Goal: Task Accomplishment & Management: Manage account settings

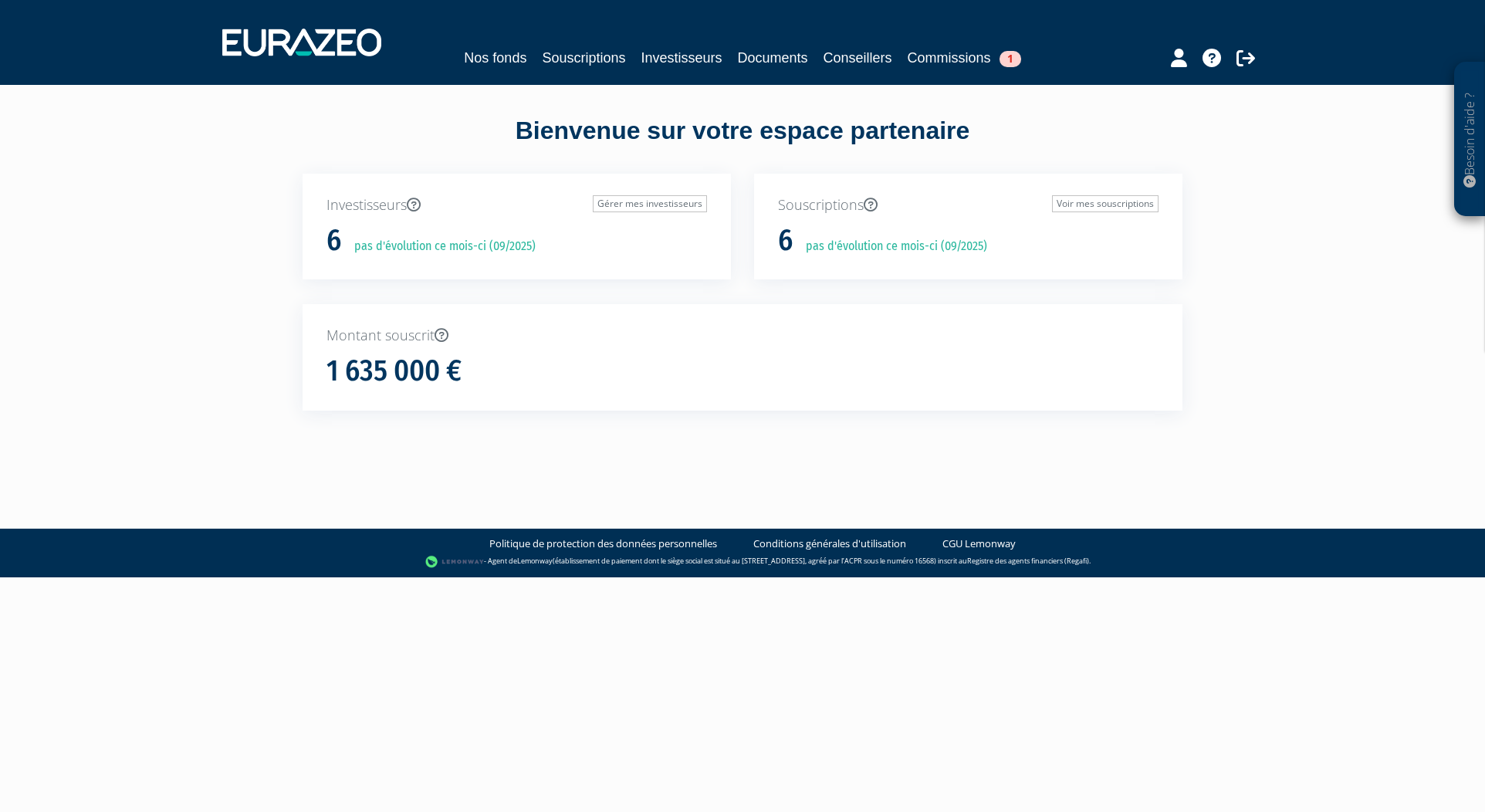
click at [969, 61] on link "Commissions 1" at bounding box center [964, 57] width 113 height 22
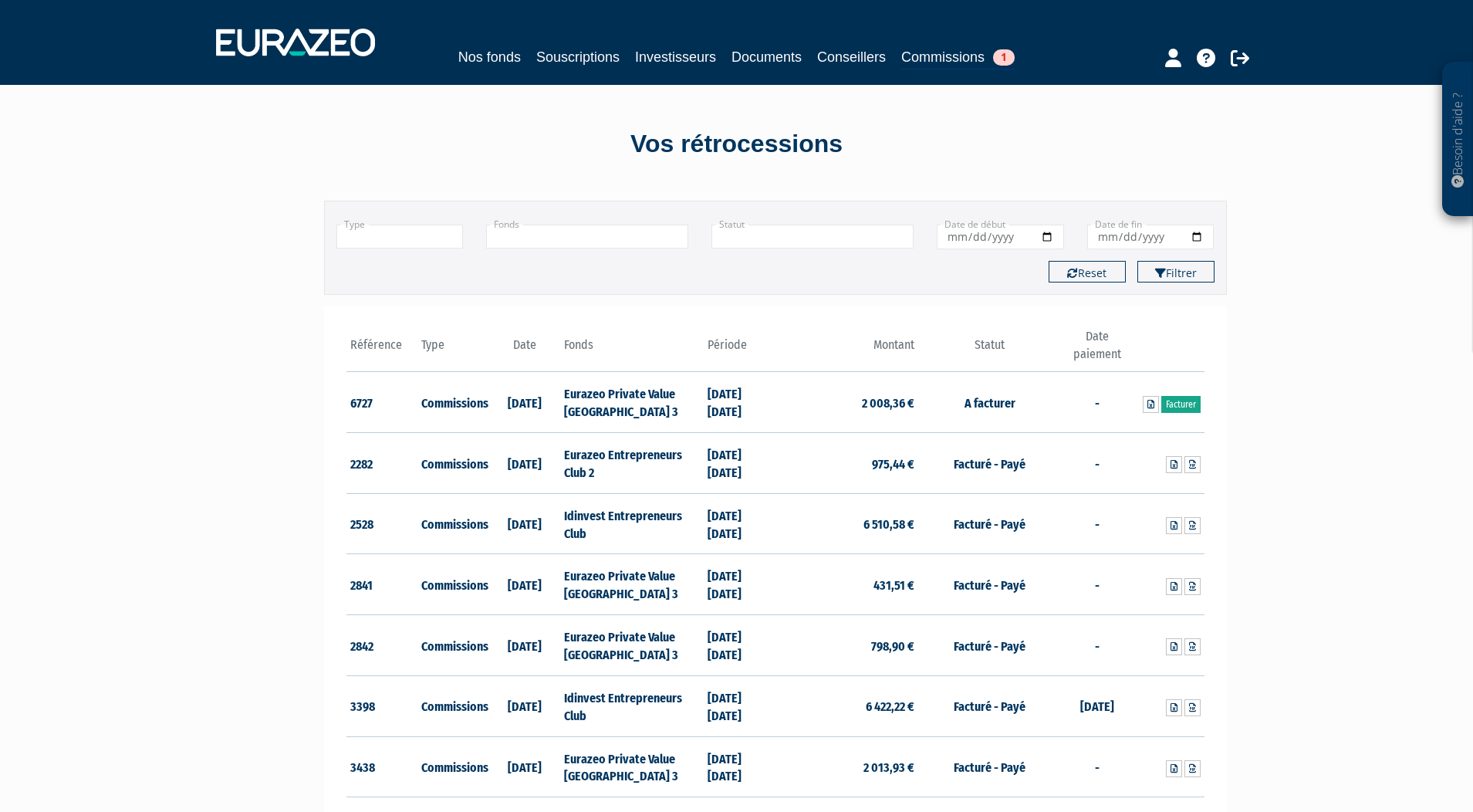
click at [1188, 406] on link "Facturer" at bounding box center [1180, 404] width 39 height 17
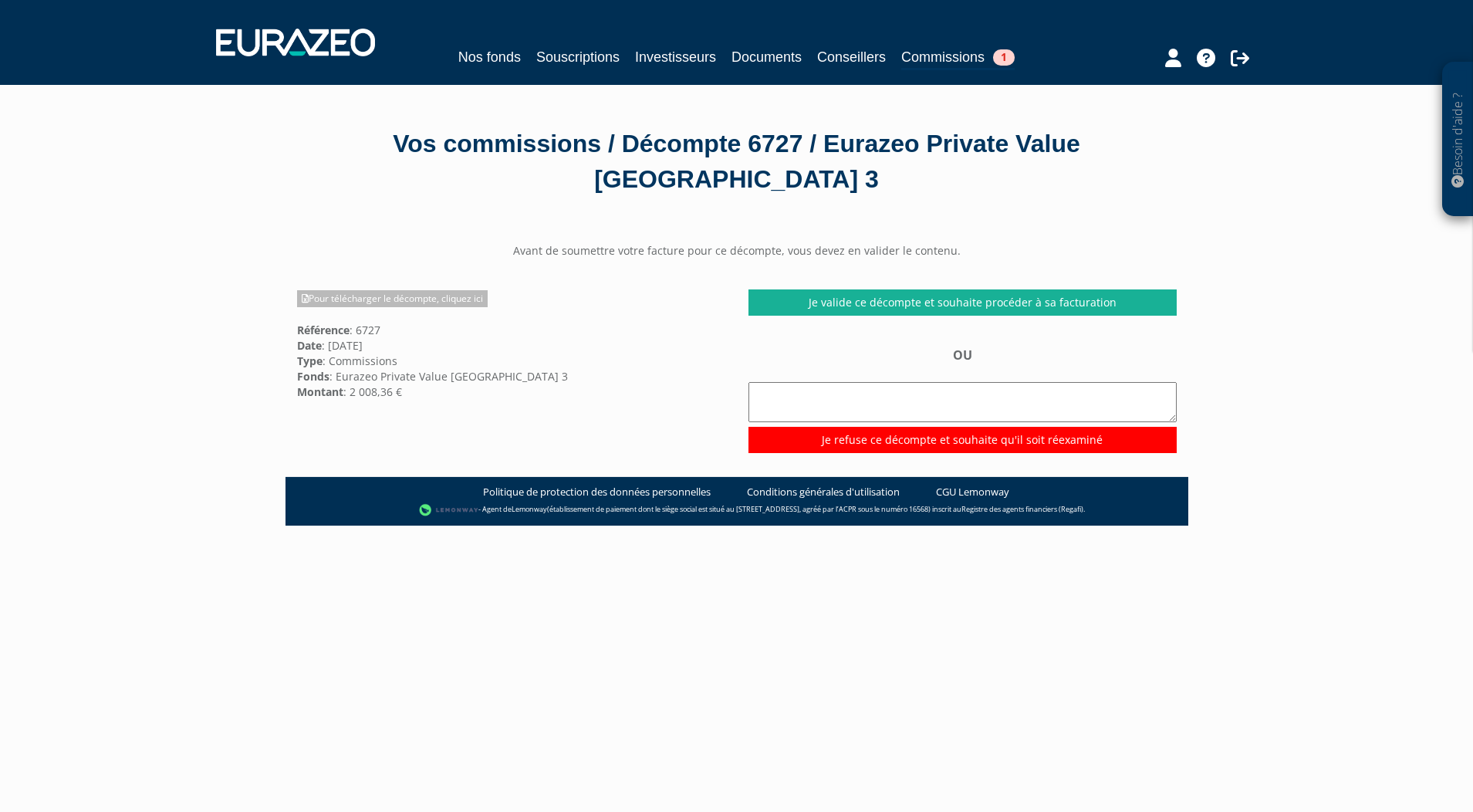
click at [392, 290] on link "Pour télécharger le décompte, cliquez ici" at bounding box center [392, 299] width 191 height 17
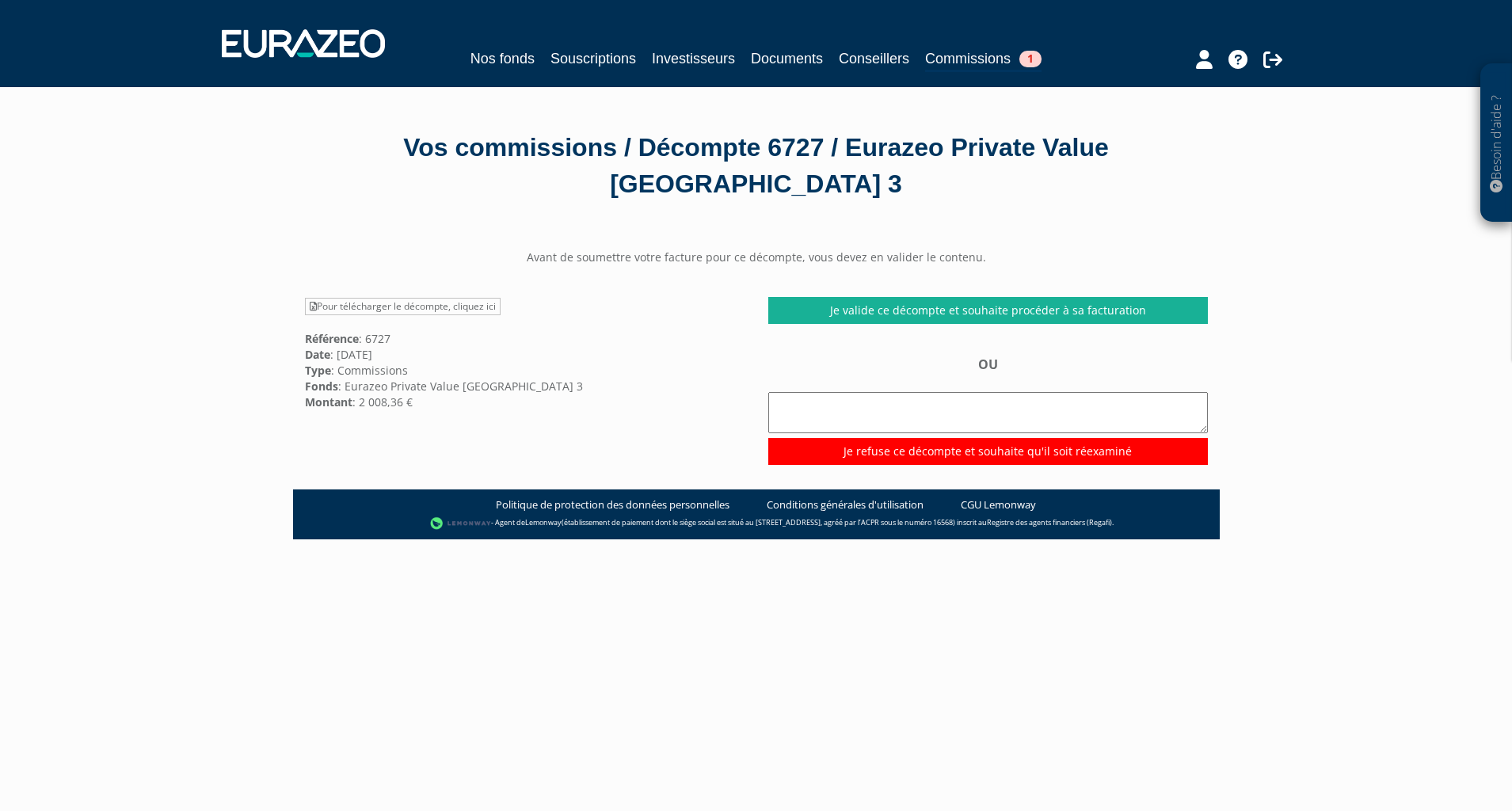
click at [598, 61] on link "Souscriptions" at bounding box center [593, 58] width 86 height 23
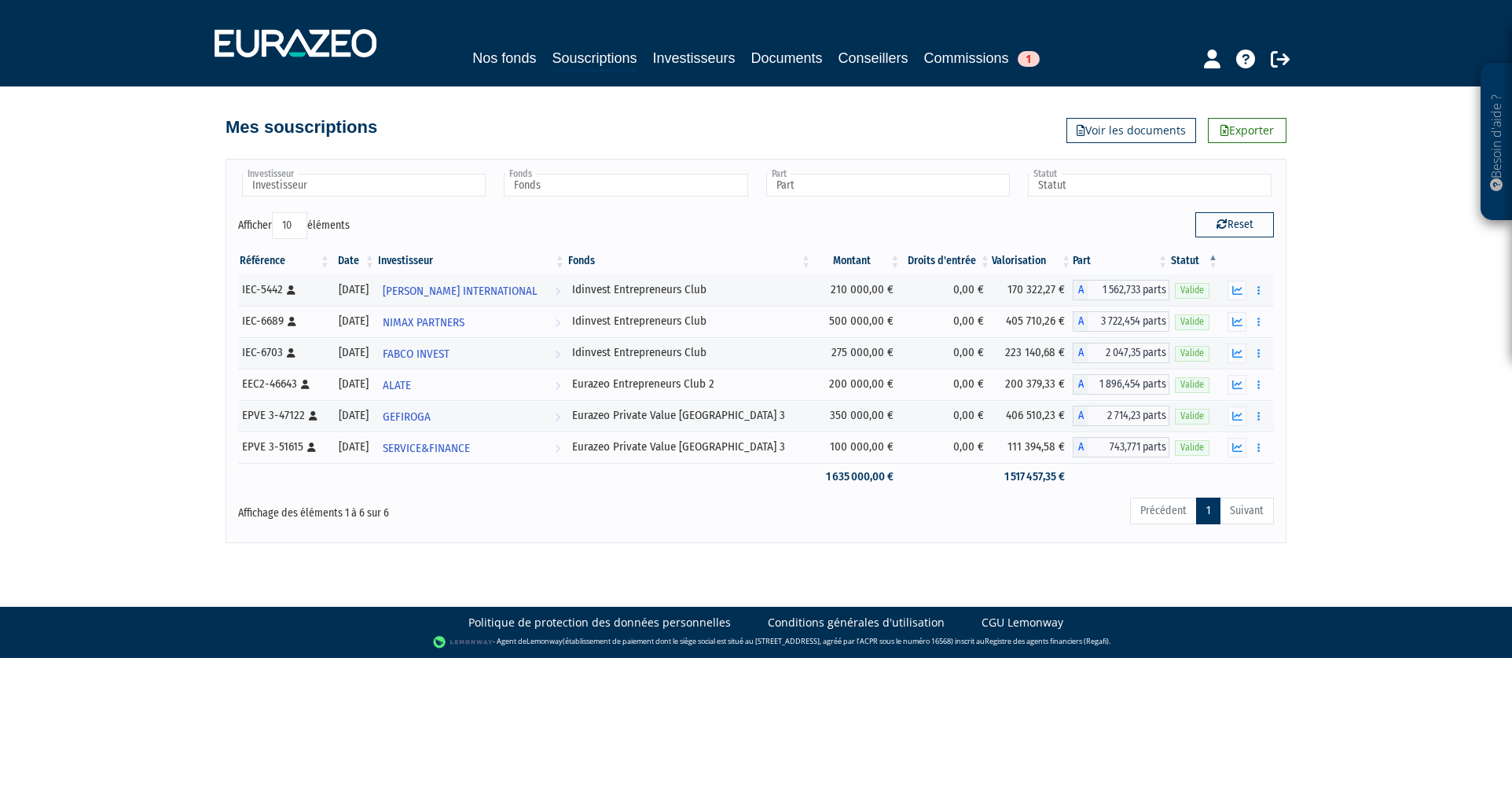
click at [690, 65] on link "Investisseurs" at bounding box center [694, 58] width 83 height 22
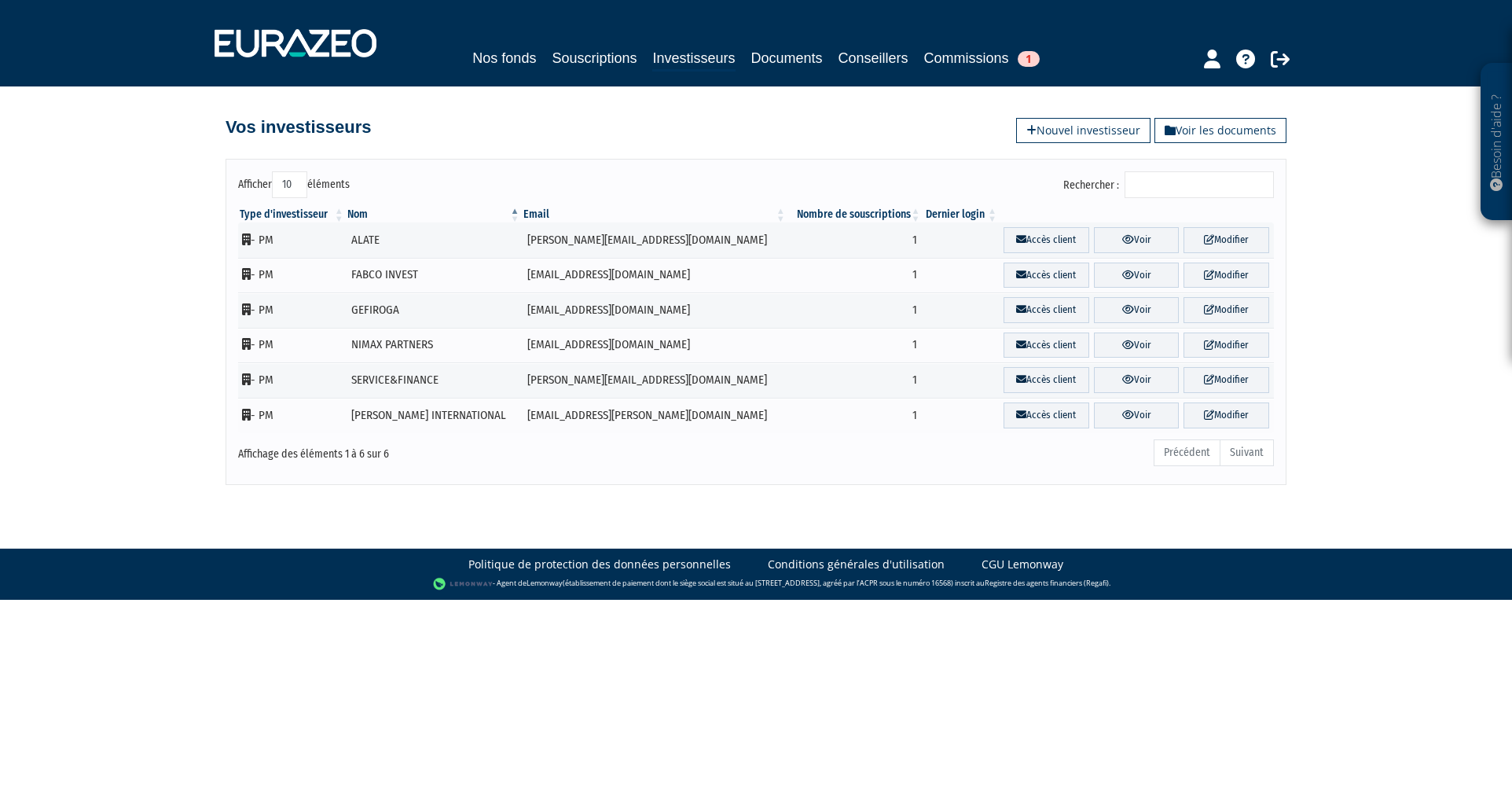
click at [586, 51] on link "Souscriptions" at bounding box center [594, 58] width 85 height 22
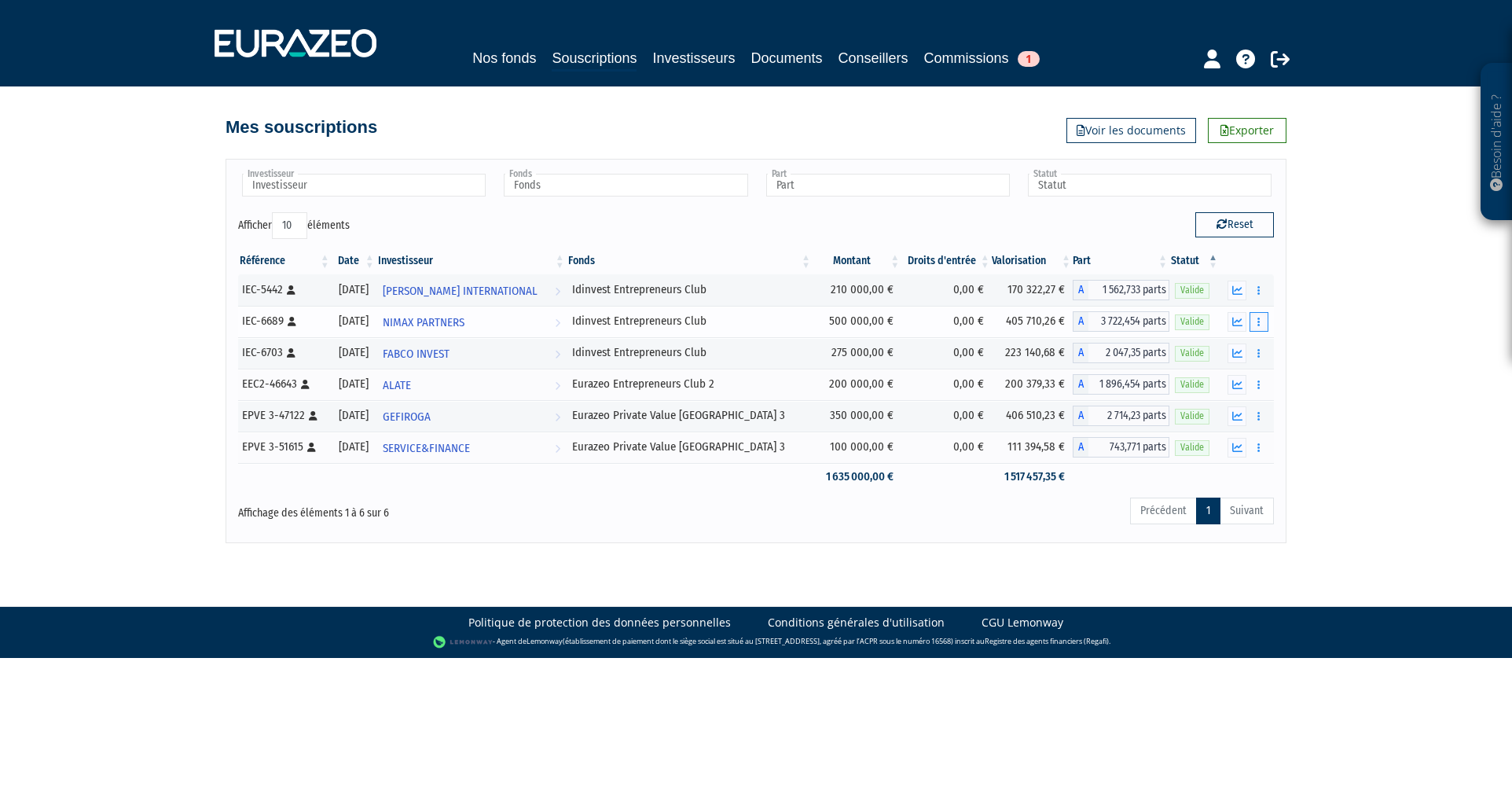
click at [1260, 321] on button "button" at bounding box center [1258, 322] width 19 height 20
click at [1242, 349] on link "Documents" at bounding box center [1224, 350] width 79 height 26
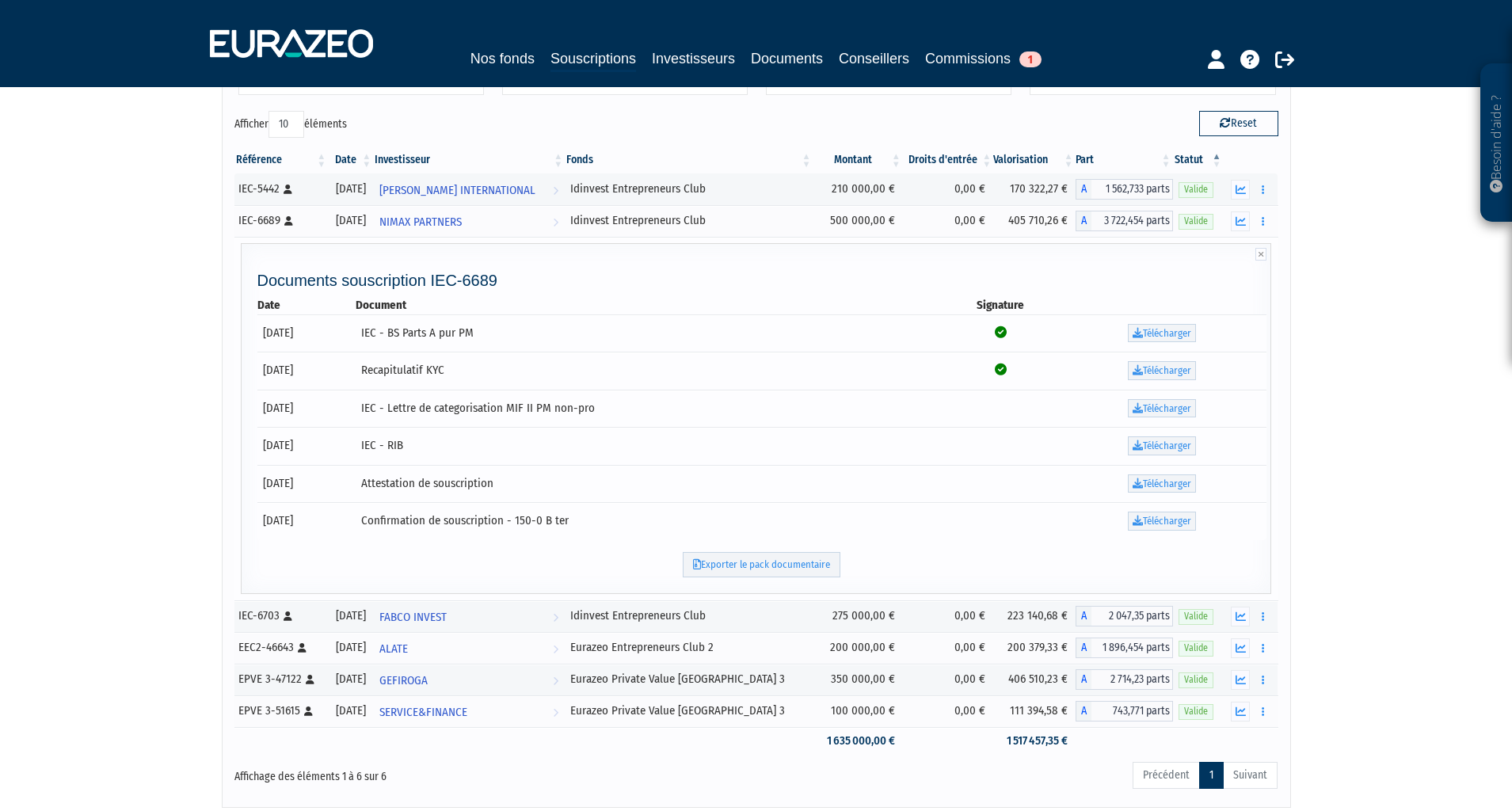
scroll to position [83, 0]
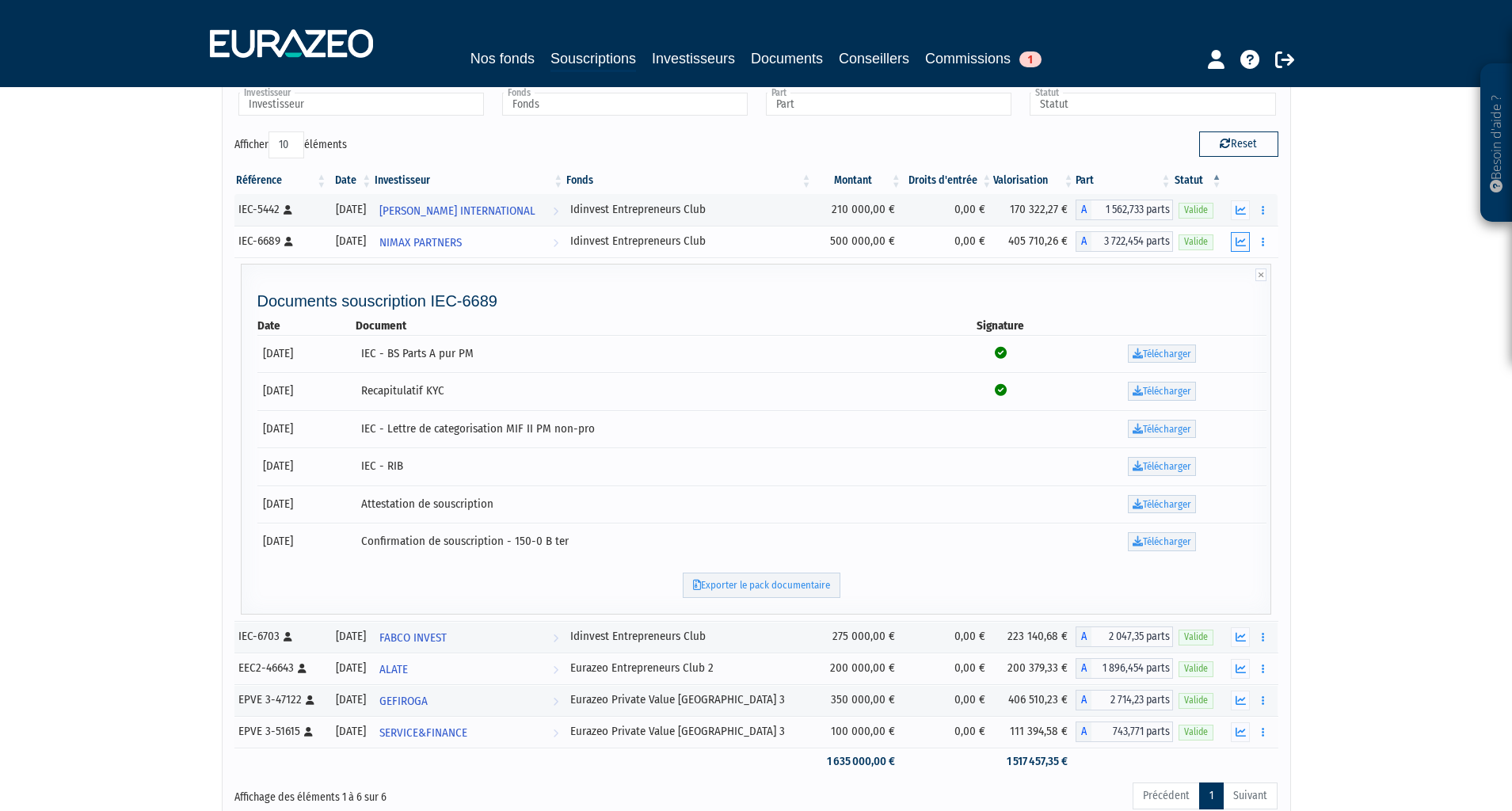
click at [1242, 243] on icon "button" at bounding box center [1241, 242] width 10 height 10
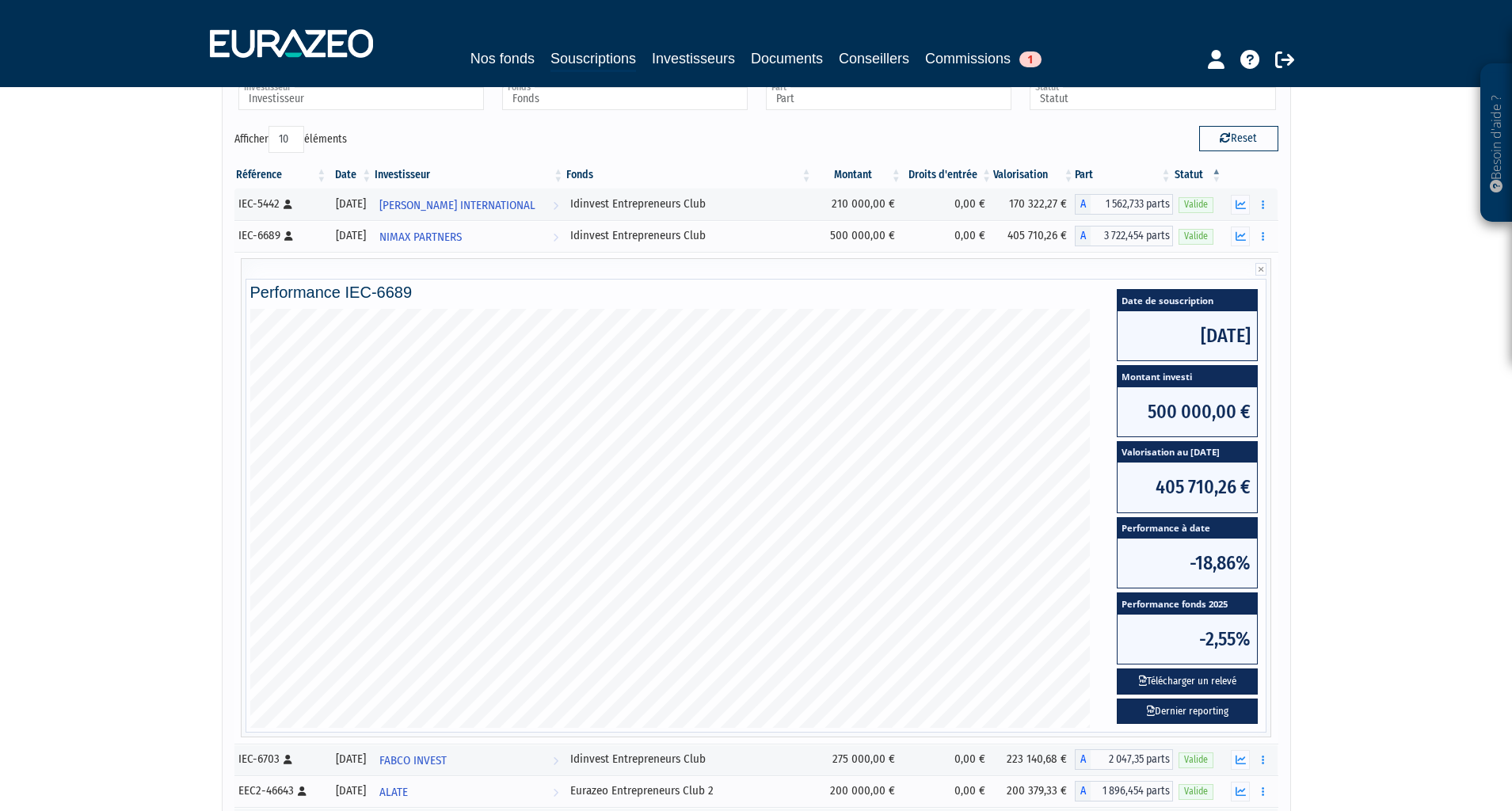
scroll to position [0, 0]
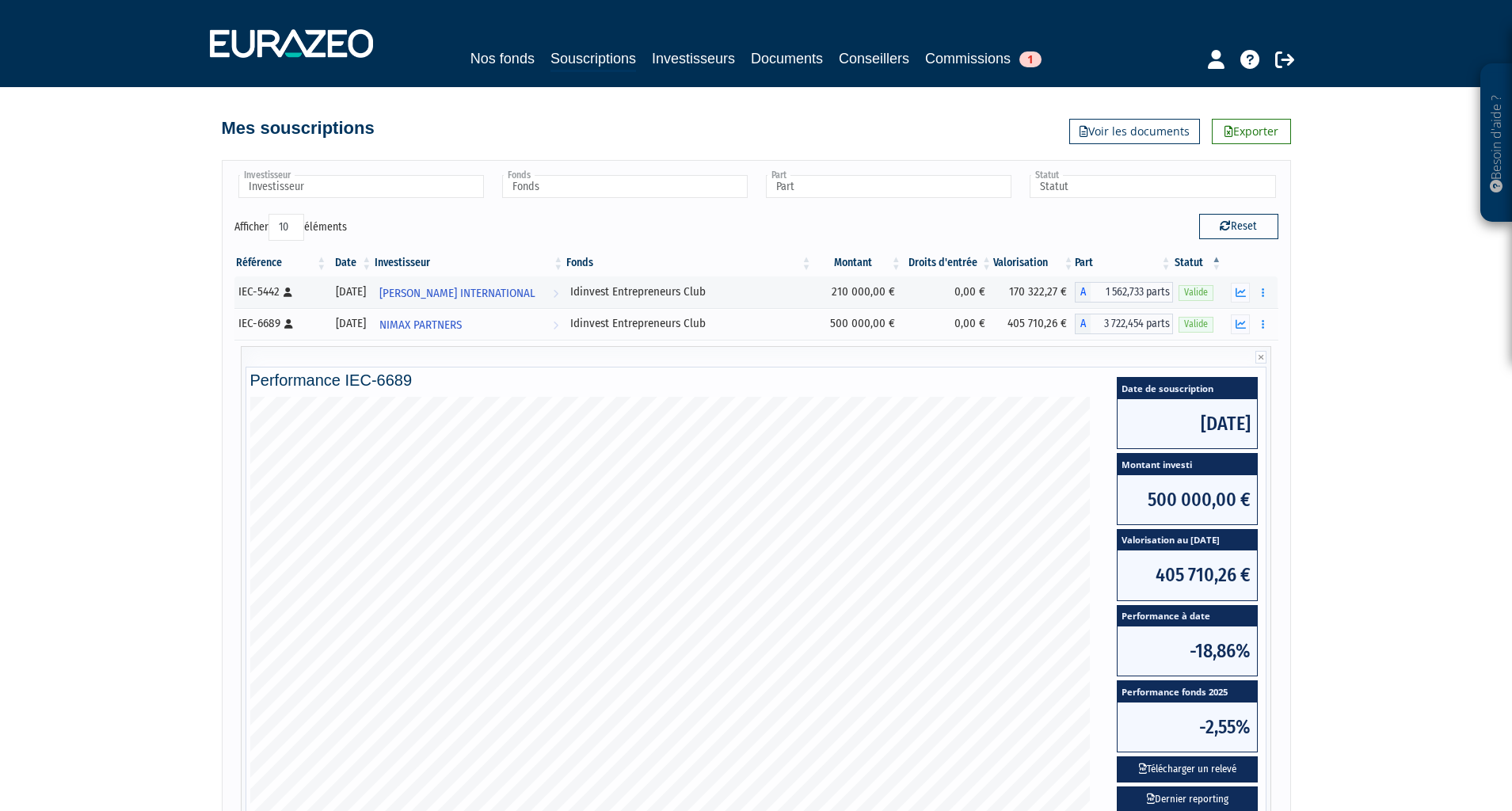
click at [629, 56] on link "Souscriptions" at bounding box center [593, 59] width 86 height 25
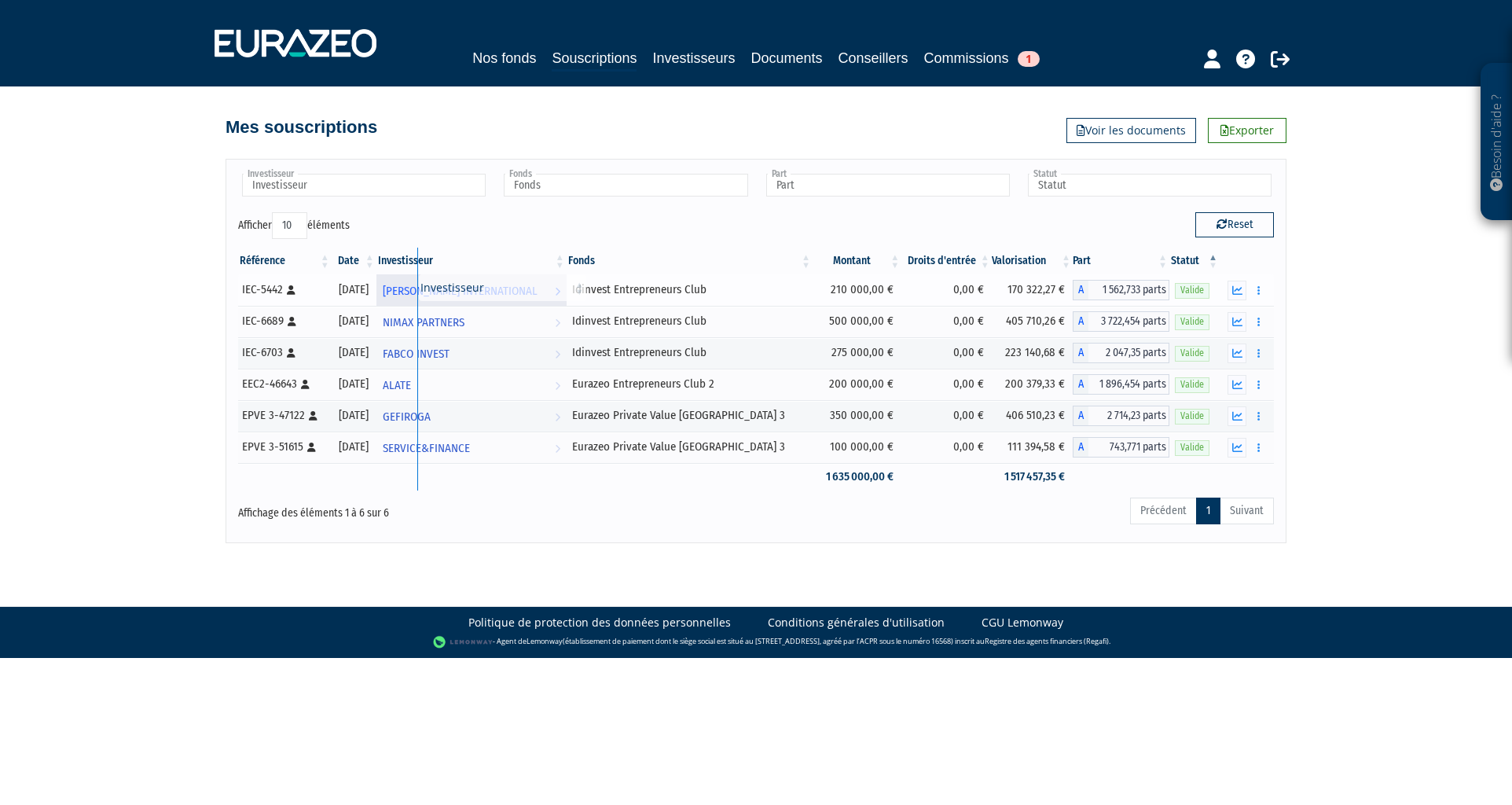
drag, startPoint x: 465, startPoint y: 263, endPoint x: 466, endPoint y: 281, distance: 18.0
drag, startPoint x: 466, startPoint y: 103, endPoint x: 446, endPoint y: 180, distance: 79.6
click at [451, 176] on div "Besoin d'aide ? × J'ai besoin d'aide Si vous avez une question à propos du fonc…" at bounding box center [756, 271] width 1512 height 543
